Goal: Obtain resource: Download file/media

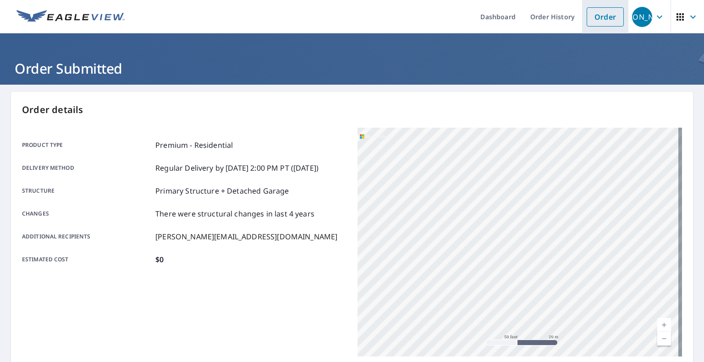
click at [601, 19] on link "Order" at bounding box center [605, 16] width 37 height 19
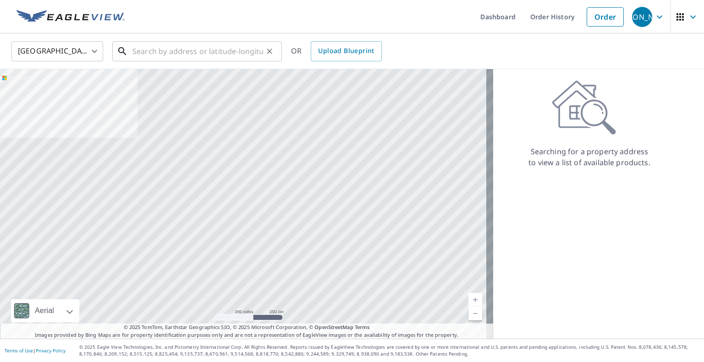
click at [188, 51] on input "text" at bounding box center [197, 51] width 131 height 26
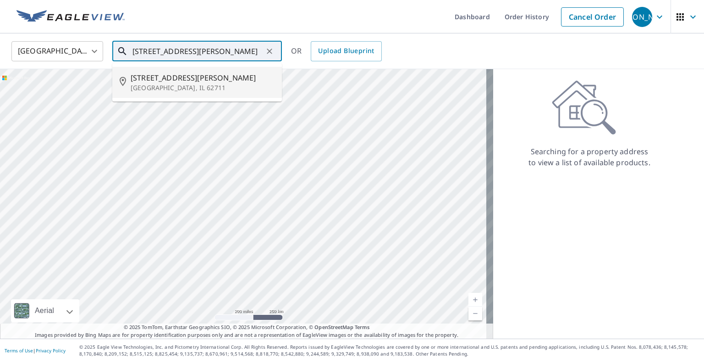
click at [180, 88] on p "[GEOGRAPHIC_DATA], IL 62711" at bounding box center [203, 87] width 144 height 9
type input "[STREET_ADDRESS][PERSON_NAME][PERSON_NAME]"
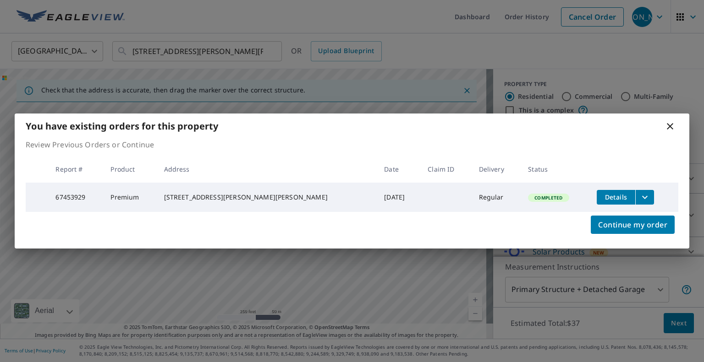
click at [639, 193] on icon "filesDropdownBtn-67453929" at bounding box center [644, 197] width 11 height 11
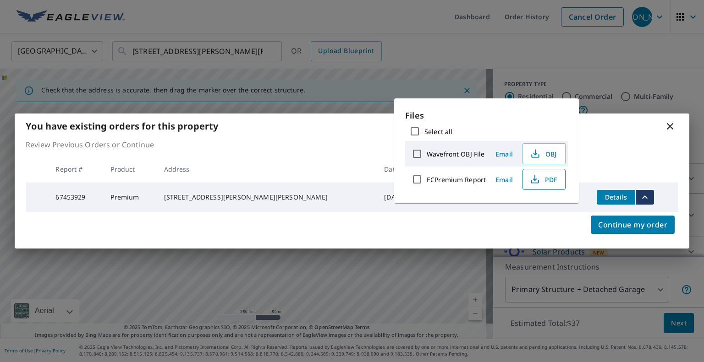
click at [534, 177] on icon "button" at bounding box center [534, 179] width 11 height 11
click at [665, 123] on icon at bounding box center [670, 126] width 11 height 11
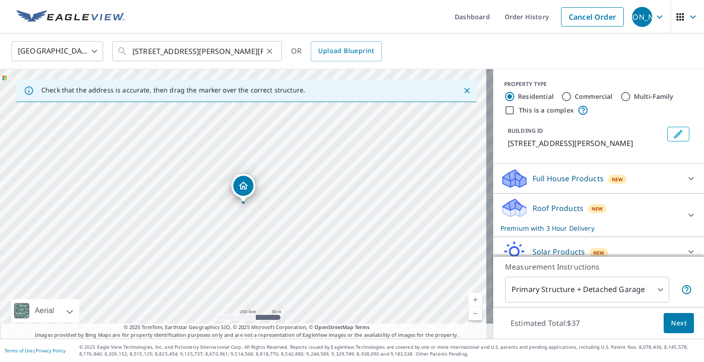
click at [269, 50] on icon "Clear" at bounding box center [269, 51] width 9 height 9
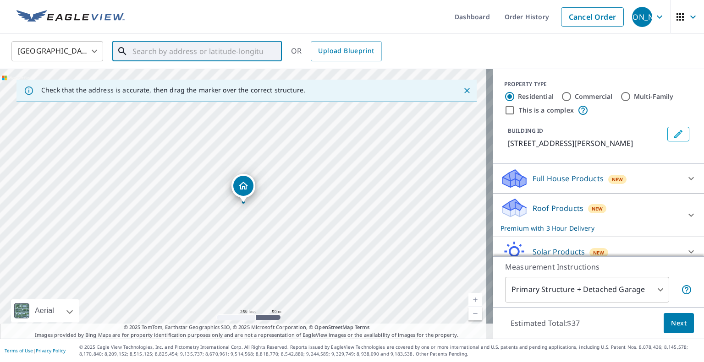
click at [231, 49] on input "text" at bounding box center [197, 51] width 131 height 26
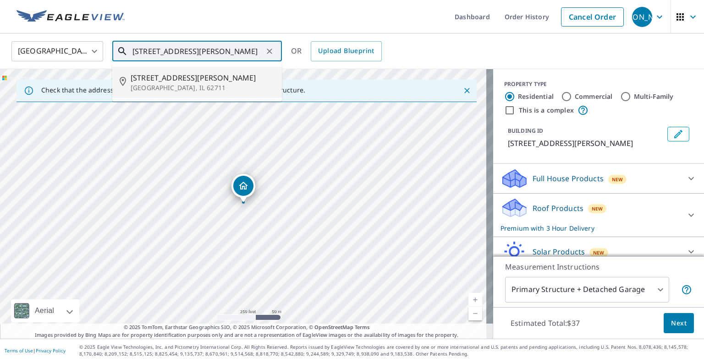
click at [254, 83] on p "[GEOGRAPHIC_DATA], IL 62711" at bounding box center [203, 87] width 144 height 9
type input "[STREET_ADDRESS][PERSON_NAME][PERSON_NAME]"
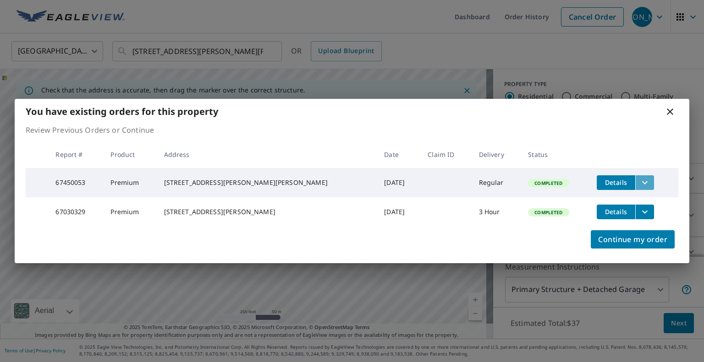
click at [639, 178] on icon "filesDropdownBtn-67450053" at bounding box center [644, 182] width 11 height 11
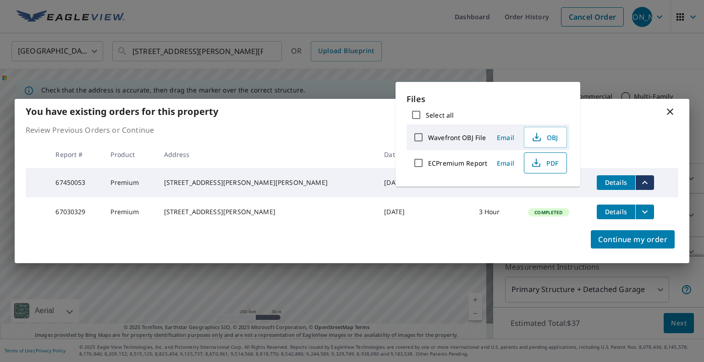
click at [544, 161] on span "PDF" at bounding box center [544, 163] width 29 height 11
click at [664, 106] on div "You have existing orders for this property" at bounding box center [352, 111] width 675 height 25
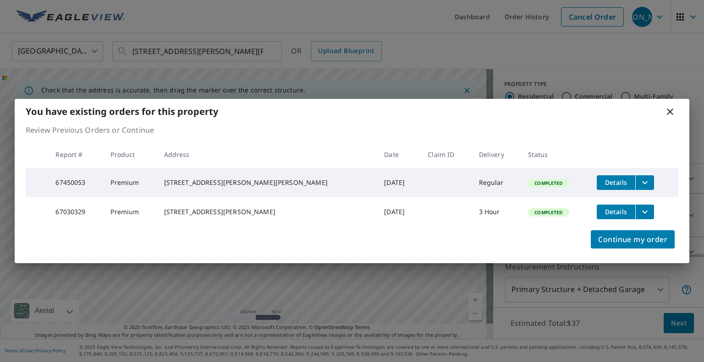
click at [674, 107] on icon at bounding box center [670, 111] width 11 height 11
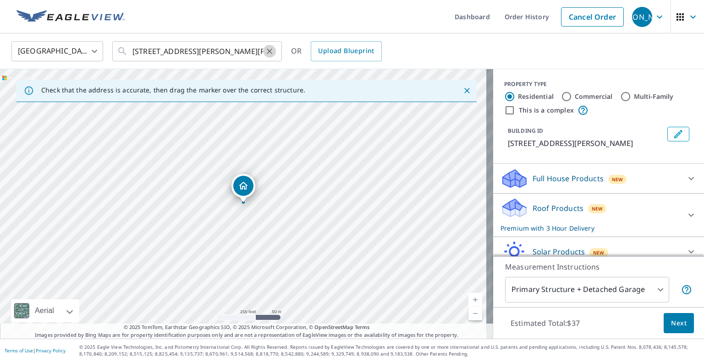
click at [267, 51] on icon "Clear" at bounding box center [269, 51] width 9 height 9
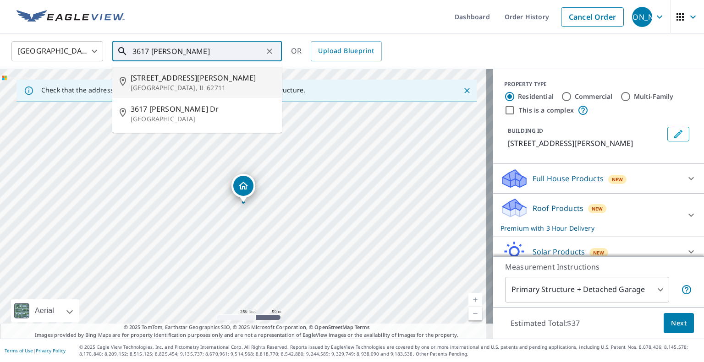
click at [223, 77] on span "[STREET_ADDRESS][PERSON_NAME]" at bounding box center [203, 77] width 144 height 11
type input "[STREET_ADDRESS][PERSON_NAME]"
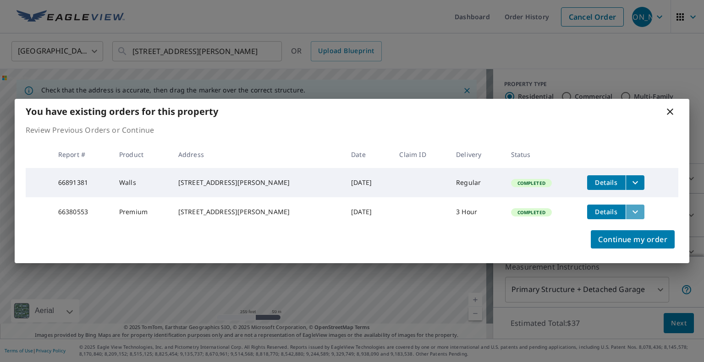
click at [630, 210] on icon "filesDropdownBtn-66380553" at bounding box center [635, 212] width 11 height 11
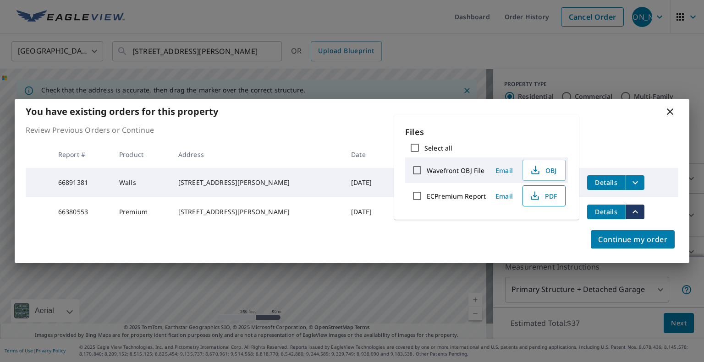
click at [544, 198] on span "PDF" at bounding box center [542, 196] width 29 height 11
click at [671, 110] on icon at bounding box center [670, 112] width 6 height 6
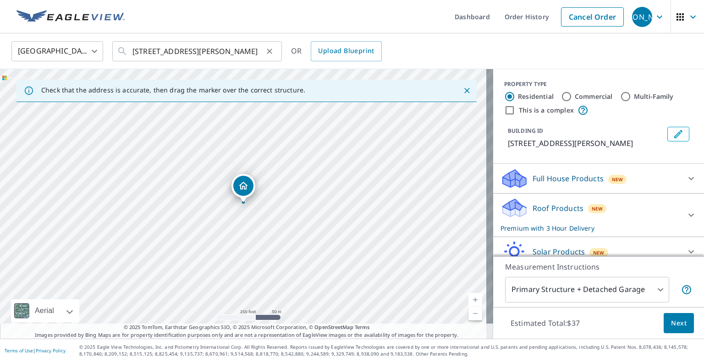
click at [269, 51] on icon "Clear" at bounding box center [269, 51] width 5 height 5
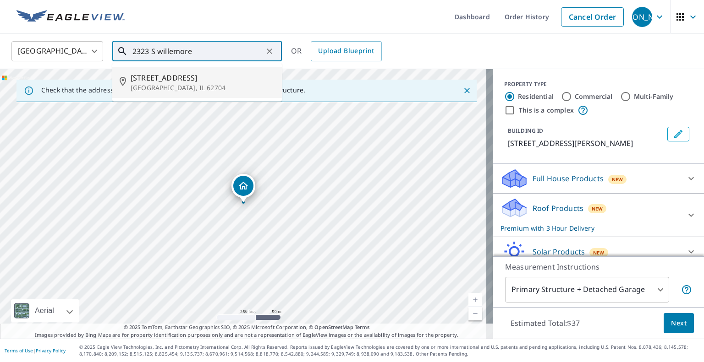
click at [203, 78] on span "[STREET_ADDRESS]" at bounding box center [203, 77] width 144 height 11
type input "[STREET_ADDRESS]"
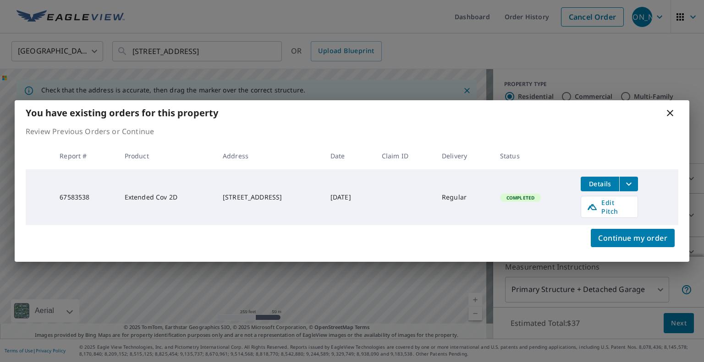
click at [593, 188] on span "Details" at bounding box center [599, 184] width 27 height 9
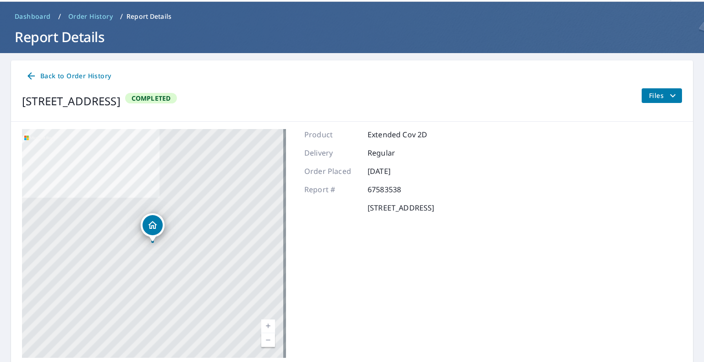
scroll to position [65, 0]
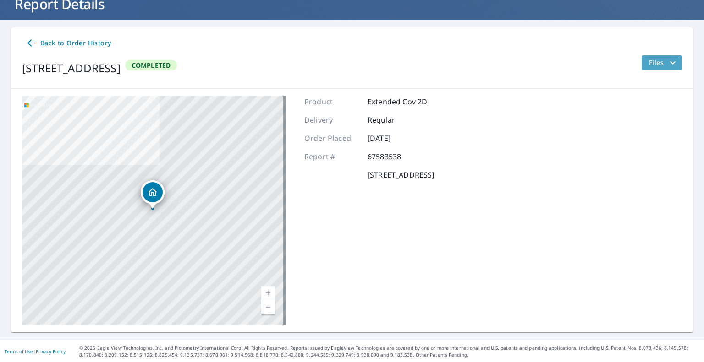
click at [652, 65] on span "Files" at bounding box center [663, 62] width 29 height 11
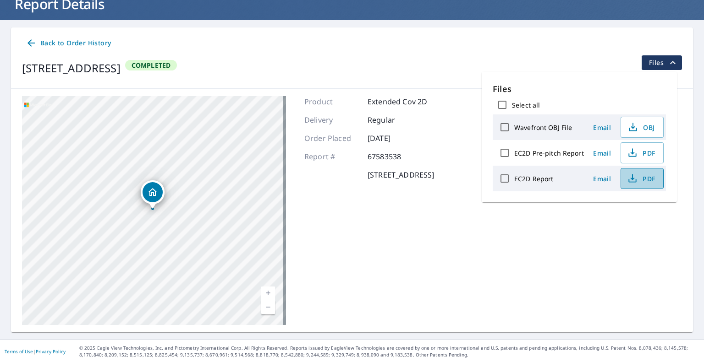
click at [642, 179] on span "PDF" at bounding box center [640, 178] width 29 height 11
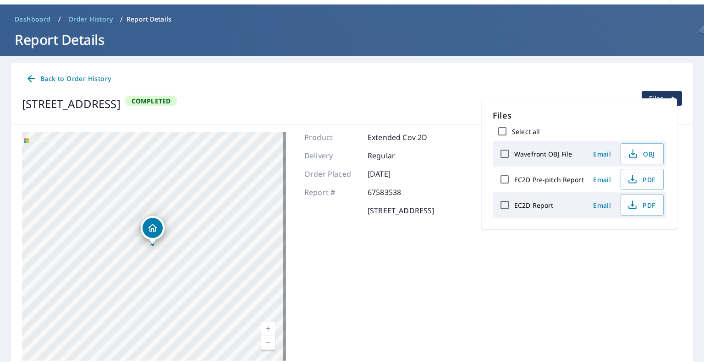
scroll to position [0, 0]
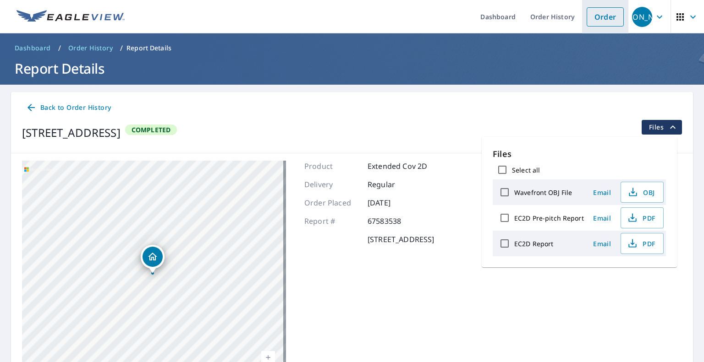
click at [590, 14] on link "Order" at bounding box center [605, 16] width 37 height 19
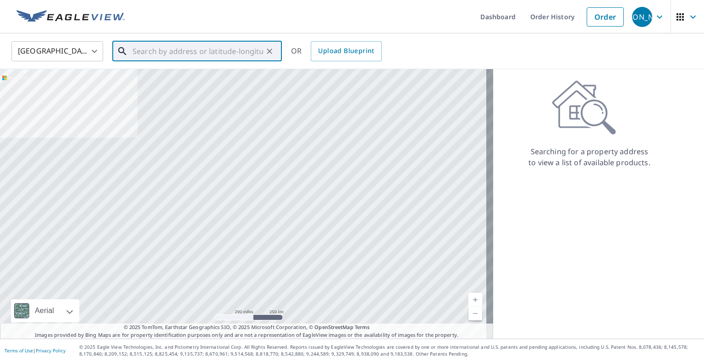
click at [232, 48] on input "text" at bounding box center [197, 51] width 131 height 26
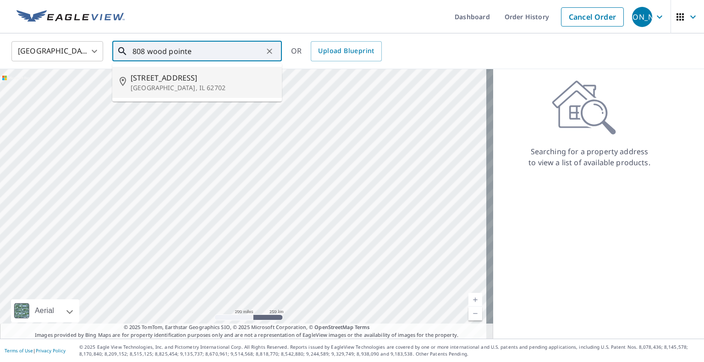
click at [228, 96] on li "[STREET_ADDRESS][PERSON_NAME]" at bounding box center [197, 82] width 170 height 31
type input "[STREET_ADDRESS][PERSON_NAME]"
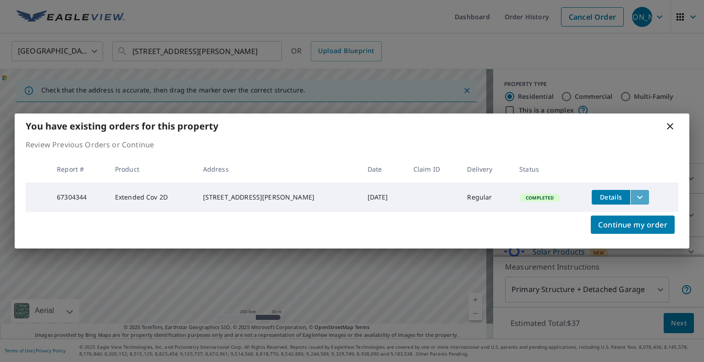
click at [634, 196] on icon "filesDropdownBtn-67304344" at bounding box center [639, 197] width 11 height 11
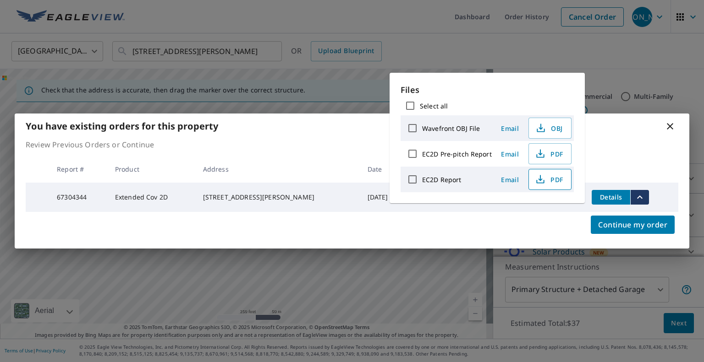
click at [559, 178] on span "PDF" at bounding box center [548, 179] width 29 height 11
click at [675, 122] on icon at bounding box center [670, 126] width 11 height 11
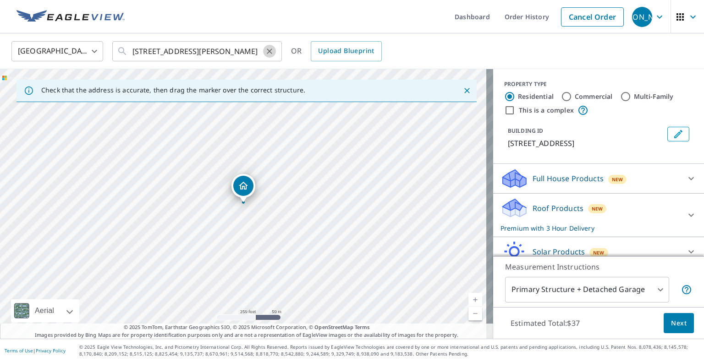
click at [270, 49] on icon "Clear" at bounding box center [269, 51] width 9 height 9
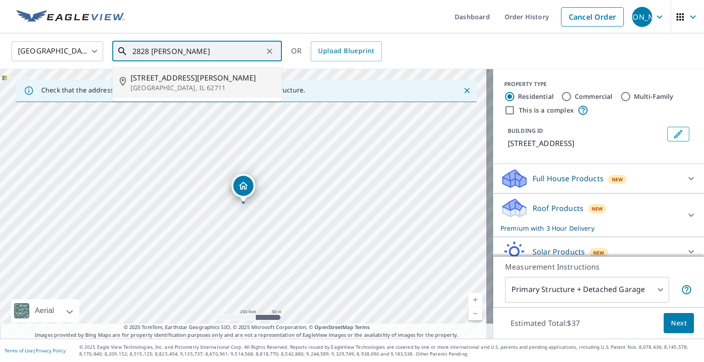
click at [210, 82] on span "[STREET_ADDRESS][PERSON_NAME]" at bounding box center [203, 77] width 144 height 11
type input "[STREET_ADDRESS][PERSON_NAME][PERSON_NAME]"
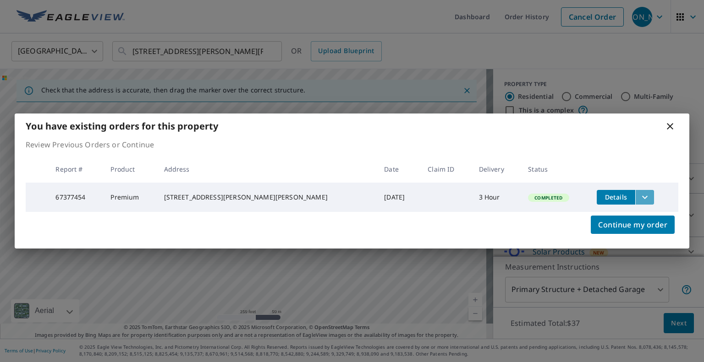
click at [639, 194] on icon "filesDropdownBtn-67377454" at bounding box center [644, 197] width 11 height 11
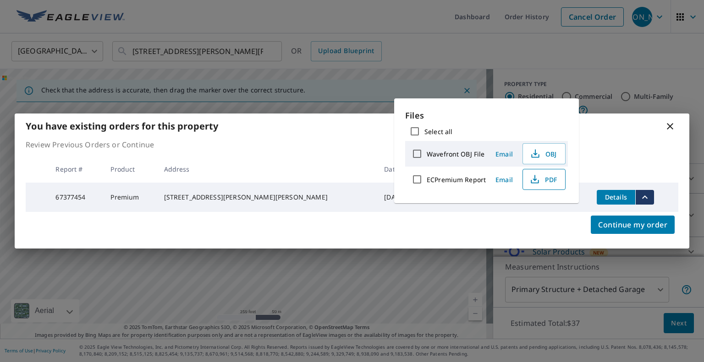
click at [544, 178] on span "PDF" at bounding box center [542, 179] width 29 height 11
